Goal: Check status: Check status

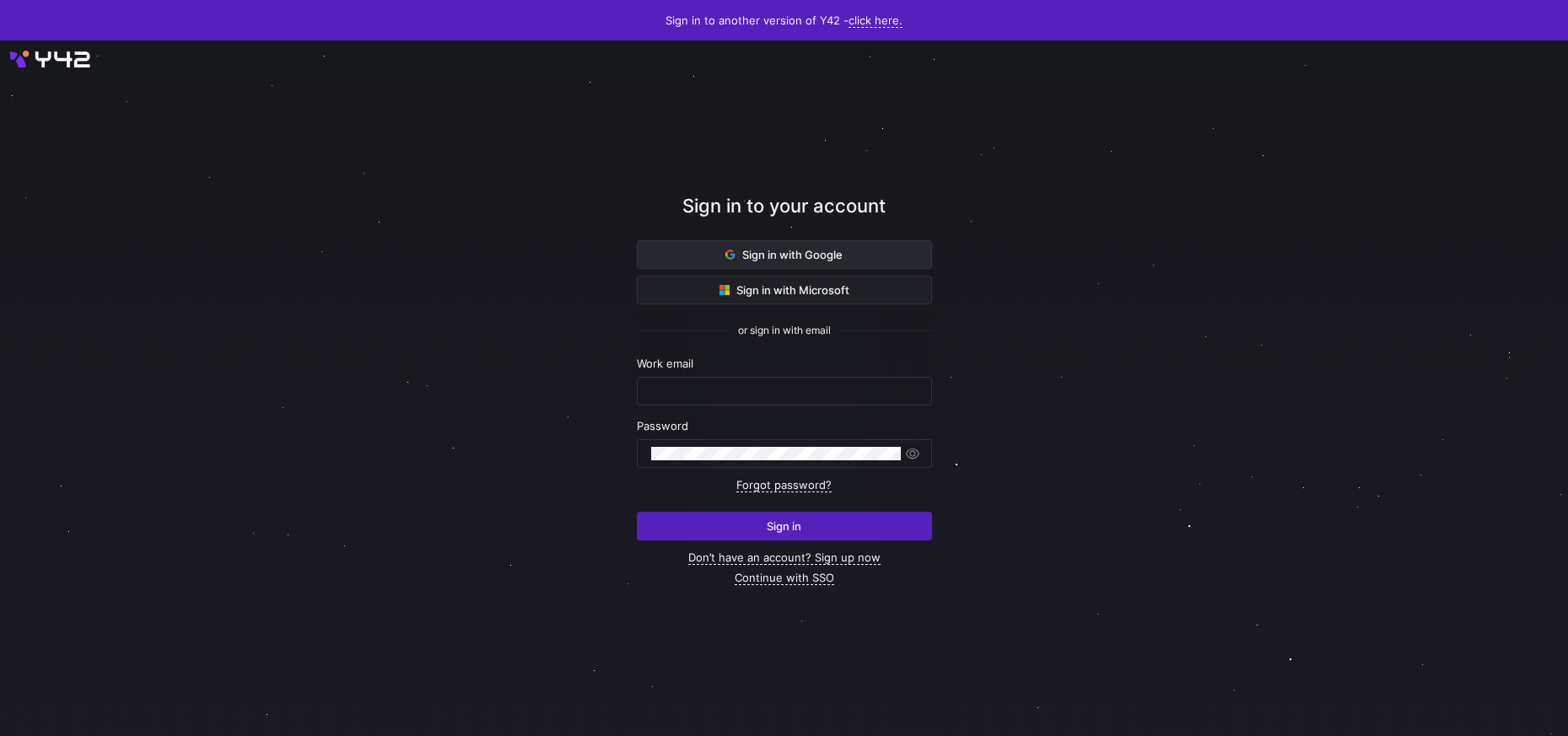
click at [763, 254] on span "Sign in with Google" at bounding box center [783, 254] width 117 height 13
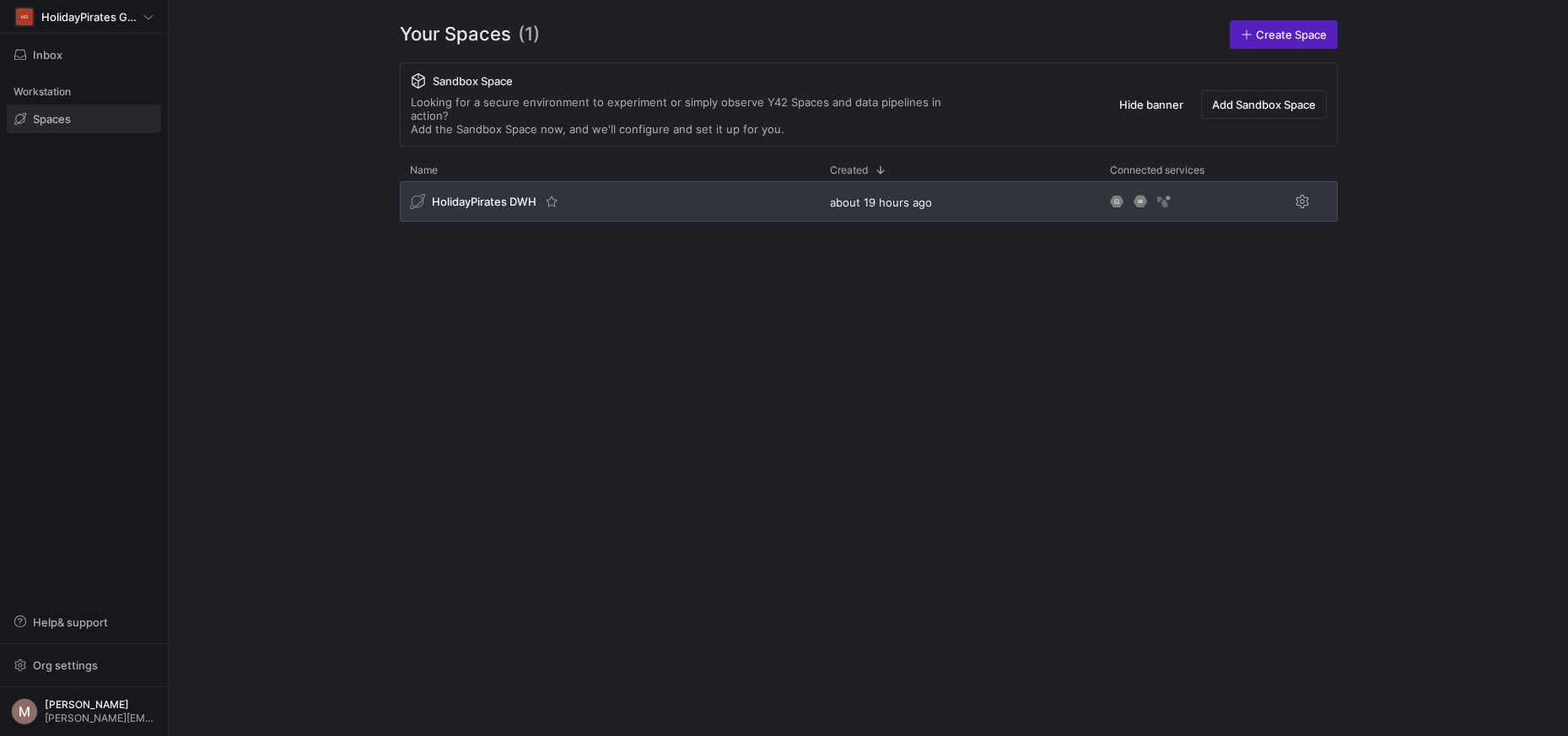
click at [506, 181] on div "HolidayPirates DWH" at bounding box center [609, 201] width 420 height 40
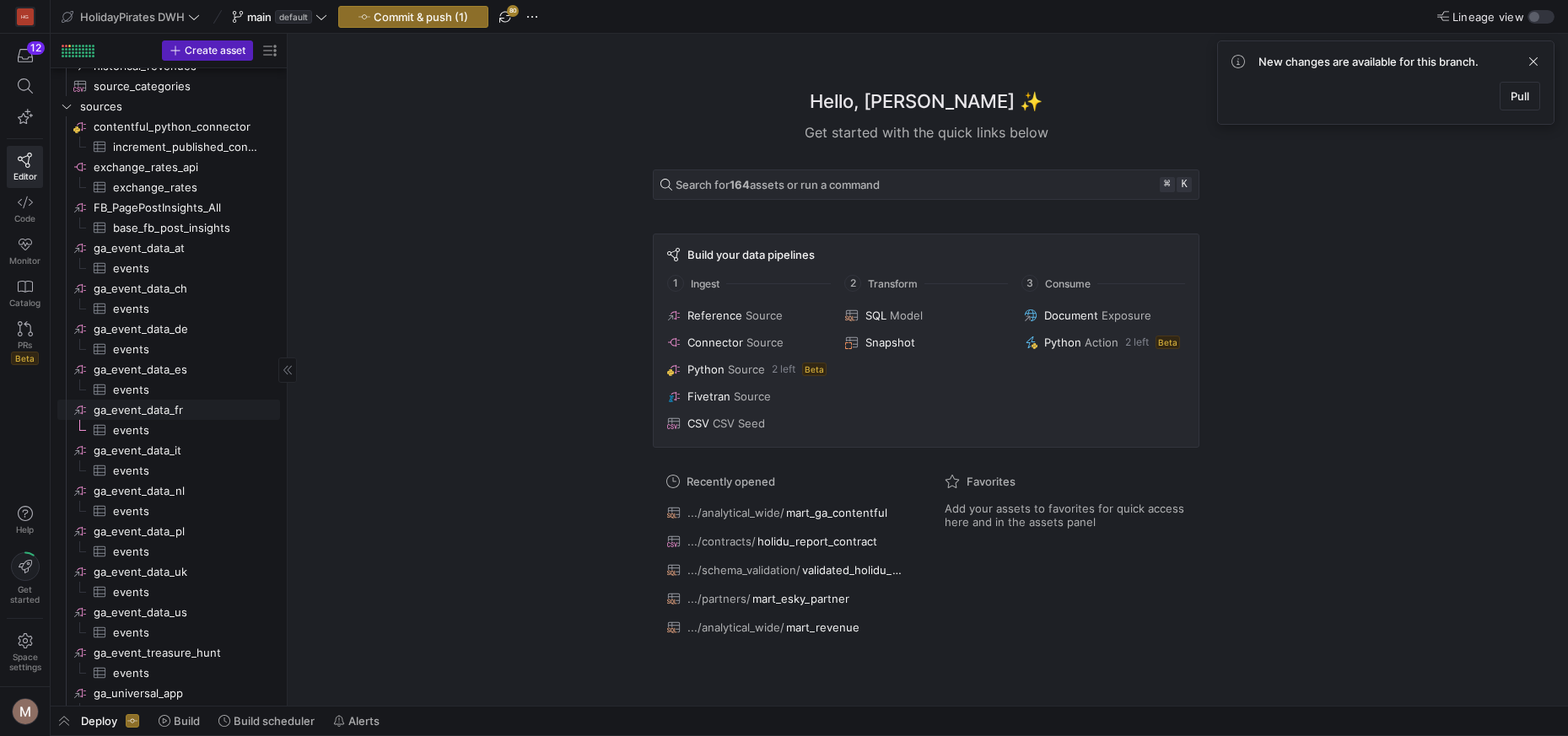
scroll to position [510, 0]
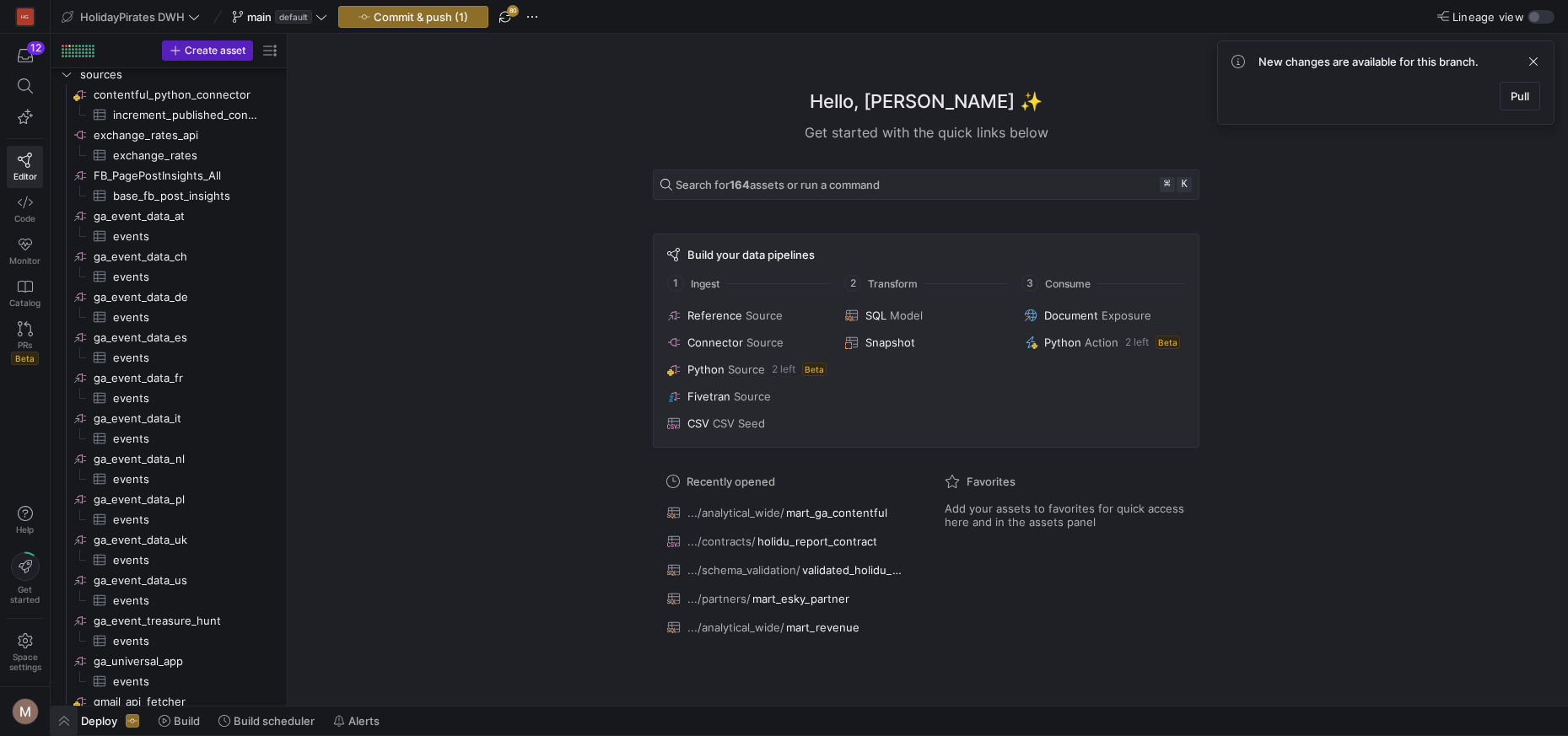
click at [76, 723] on span "button" at bounding box center [64, 720] width 27 height 29
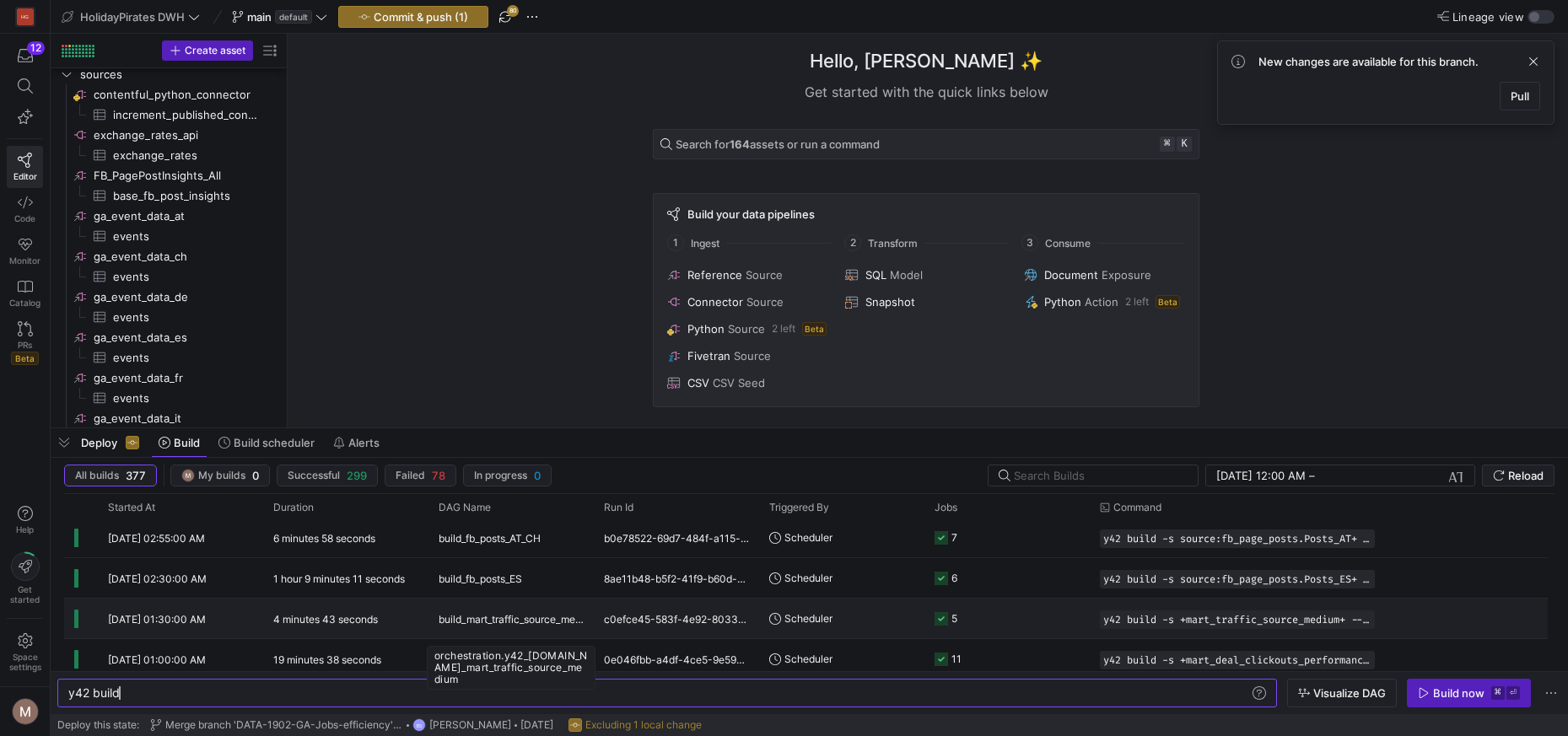
click at [483, 624] on span "build_mart_traffic_source_medium" at bounding box center [510, 619] width 145 height 39
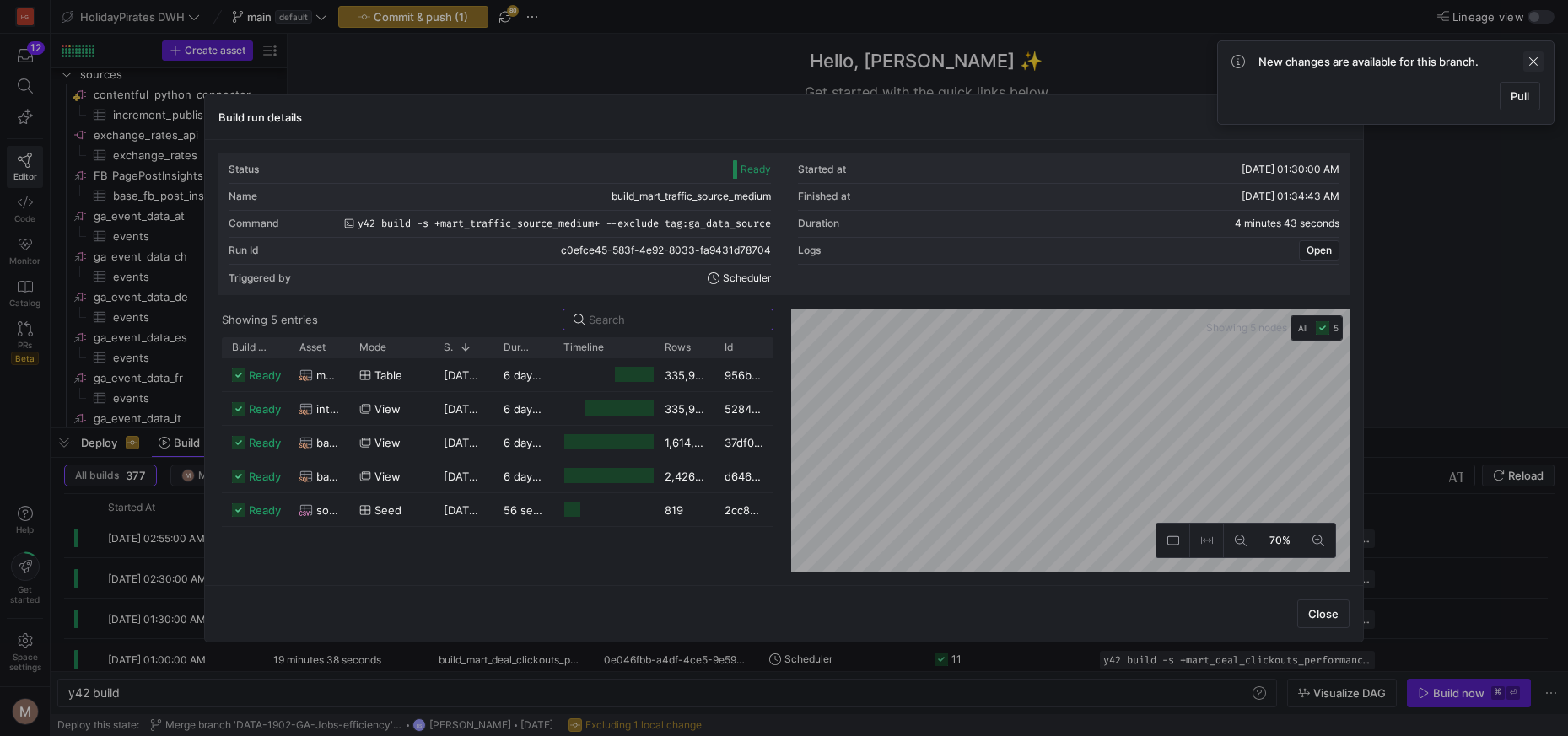
click at [1532, 61] on span at bounding box center [1533, 62] width 21 height 21
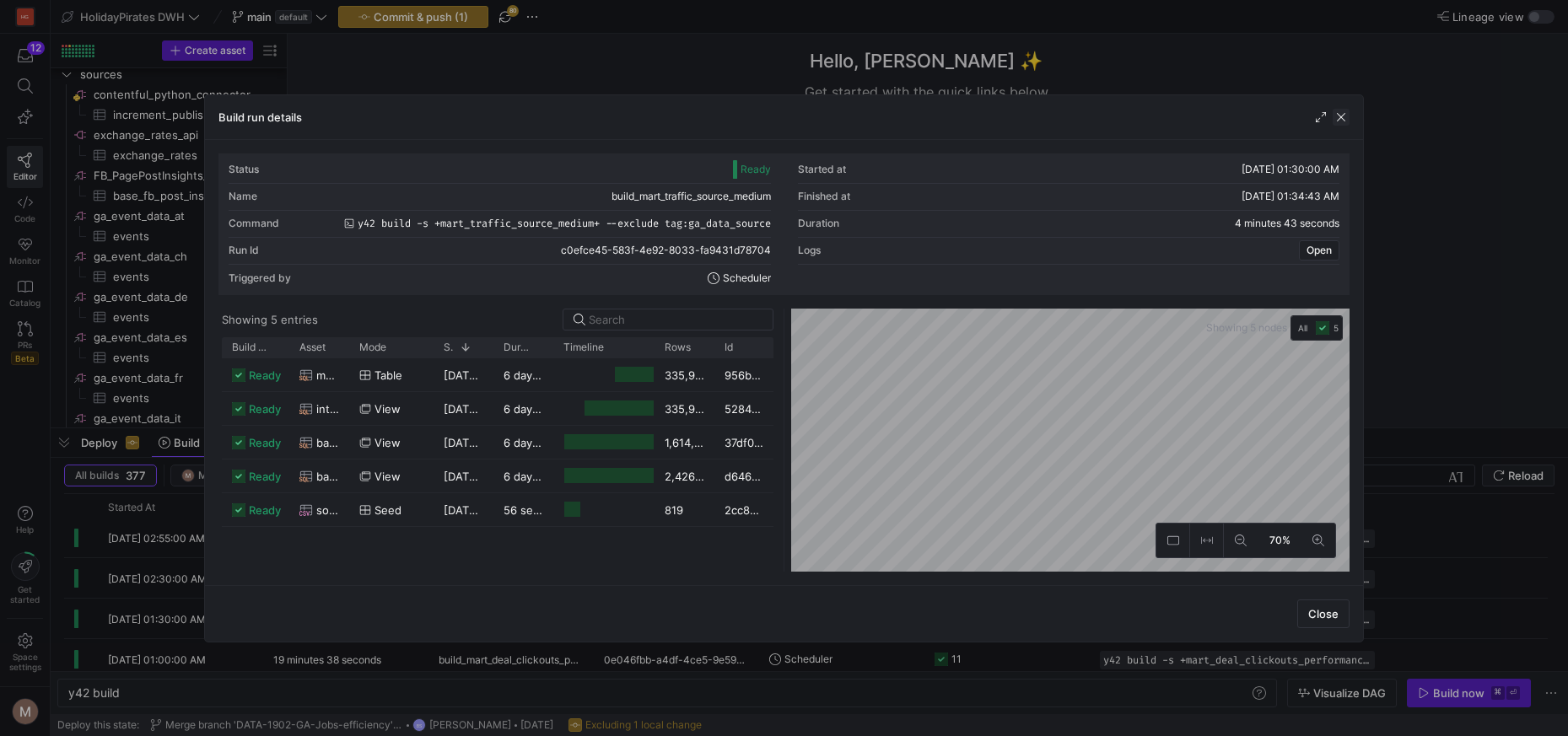
click at [1344, 121] on span "button" at bounding box center [1341, 117] width 17 height 17
